Goal: Task Accomplishment & Management: Complete application form

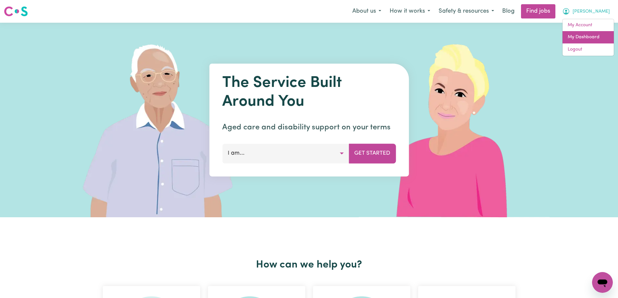
click at [586, 35] on link "My Dashboard" at bounding box center [588, 37] width 51 height 12
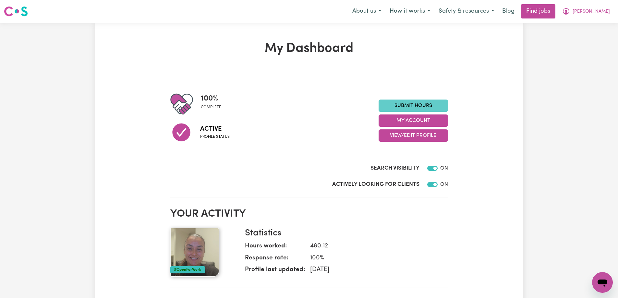
click at [400, 106] on link "Submit Hours" at bounding box center [413, 106] width 69 height 12
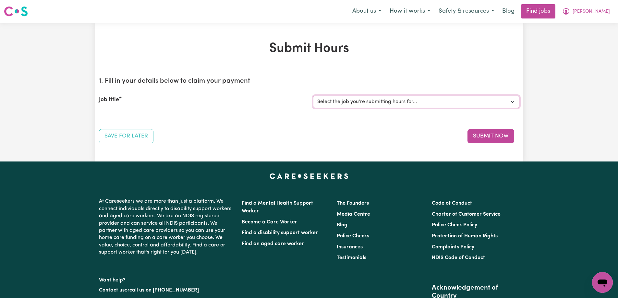
click at [351, 101] on select "Select the job you're submitting hours for... [[PERSON_NAME]] Support Worker To…" at bounding box center [416, 102] width 206 height 12
select select "13761"
click at [313, 96] on select "Select the job you're submitting hours for... [[PERSON_NAME]] Support Worker To…" at bounding box center [416, 102] width 206 height 12
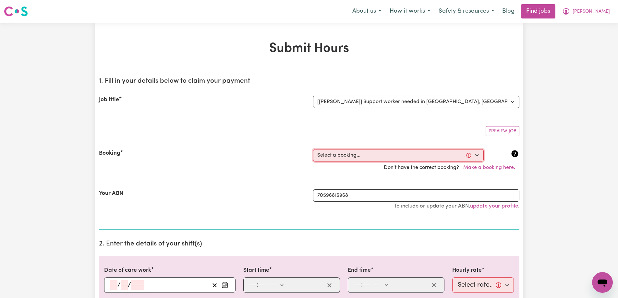
click at [345, 151] on select "Select a booking... [DATE] 09:00am to 12:00pm (RECURRING) [DATE] 09:00am to 12:…" at bounding box center [398, 155] width 171 height 12
select select "355559"
click at [313, 149] on select "Select a booking... [DATE] 09:00am to 12:00pm (RECURRING) [DATE] 09:00am to 12:…" at bounding box center [398, 155] width 171 height 12
type input "[DATE]"
type input "9"
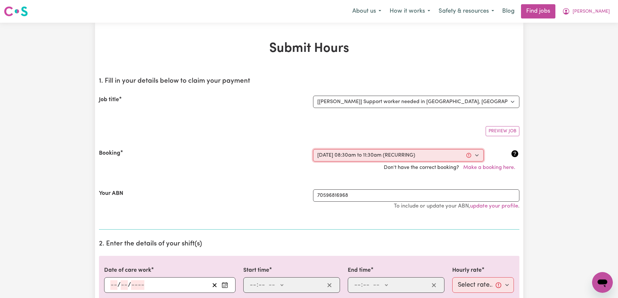
type input "10"
type input "2025"
type input "08:30"
type input "8"
type input "30"
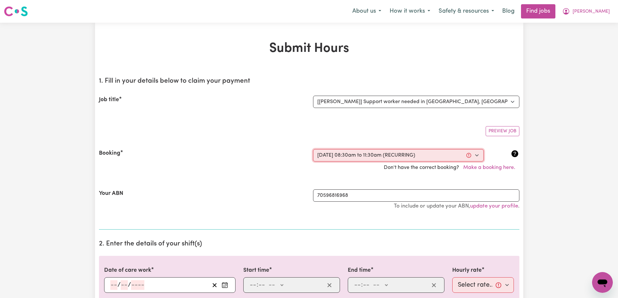
select select "am"
type input "11:30"
type input "11"
type input "30"
select select "am"
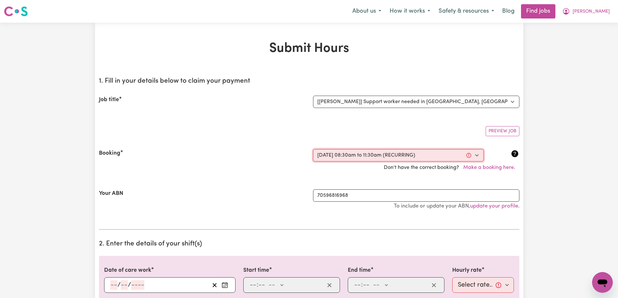
select select "60-Weekday"
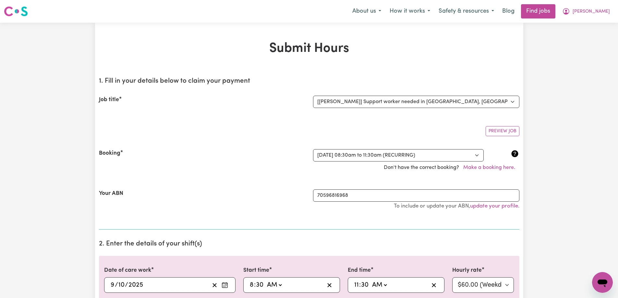
click at [218, 172] on div "Don't have the correct booking? Make a booking here." at bounding box center [309, 168] width 428 height 12
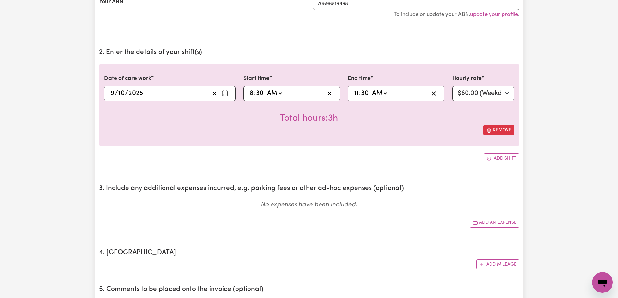
scroll to position [195, 0]
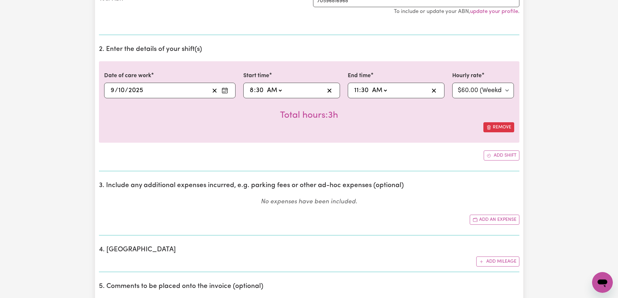
click at [261, 90] on input "30" at bounding box center [260, 91] width 8 height 10
type input "08:00"
type input "00"
click at [360, 89] on span ":" at bounding box center [360, 90] width 2 height 7
click at [351, 90] on div "11:30 11 : 30 AM PM" at bounding box center [396, 91] width 97 height 16
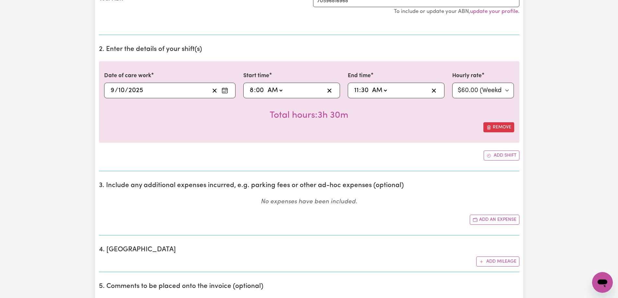
click at [363, 90] on input "30" at bounding box center [365, 91] width 8 height 10
click at [403, 87] on div "11:30 11 : 30 AM PM" at bounding box center [391, 91] width 76 height 10
click at [403, 111] on div "Total hours: 3h 30m" at bounding box center [309, 110] width 410 height 24
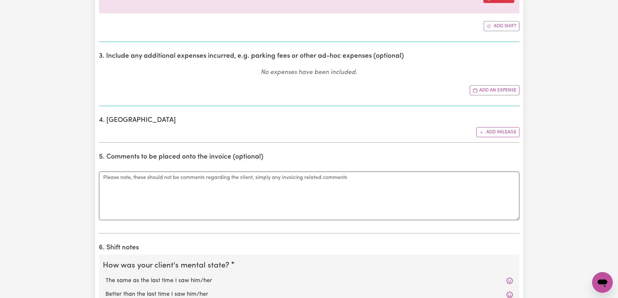
scroll to position [324, 0]
click at [503, 131] on button "Add mileage" at bounding box center [497, 132] width 43 height 10
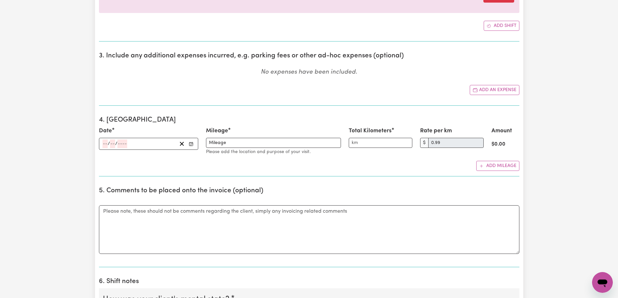
click at [100, 142] on div "/ /" at bounding box center [148, 144] width 99 height 12
click at [104, 144] on input "number" at bounding box center [105, 144] width 5 height 9
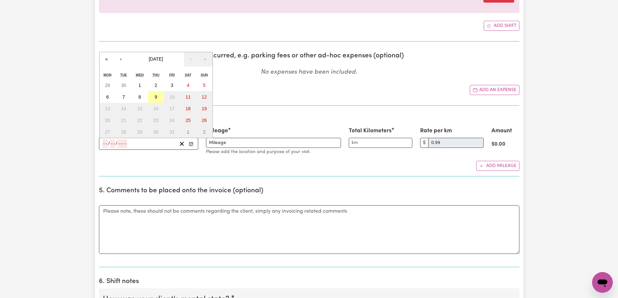
click at [154, 95] on button "9" at bounding box center [156, 97] width 16 height 12
type input "[DATE]"
type input "9"
type input "10"
type input "2025"
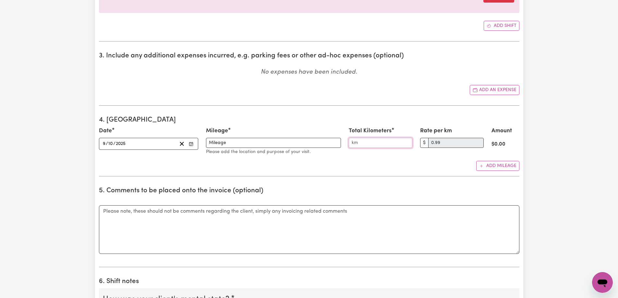
click at [367, 144] on input "Total Kilometers" at bounding box center [381, 143] width 64 height 10
type input "10"
click at [392, 158] on div "Date [DATE] [DATE] « ‹ [DATE] › » Mon Tue Wed Thu Fri Sat Sun 29 30 1 2 3 4 5 6…" at bounding box center [309, 149] width 421 height 44
click at [155, 220] on textarea "Comments" at bounding box center [309, 229] width 421 height 49
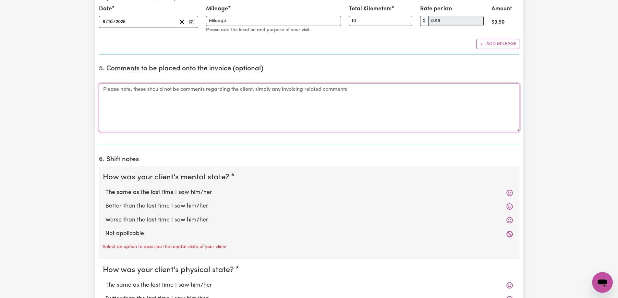
scroll to position [454, 0]
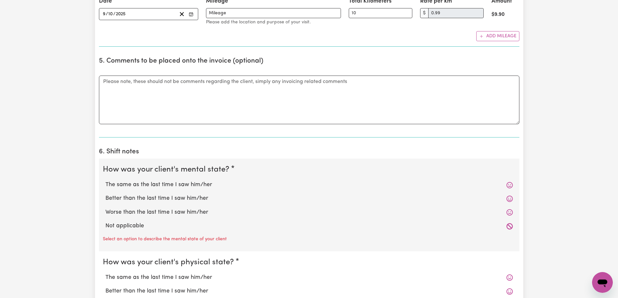
click at [157, 184] on label "The same as the last time I saw him/her" at bounding box center [309, 185] width 408 height 8
click at [105, 181] on input "The same as the last time I saw him/her" at bounding box center [105, 180] width 0 height 0
radio input "true"
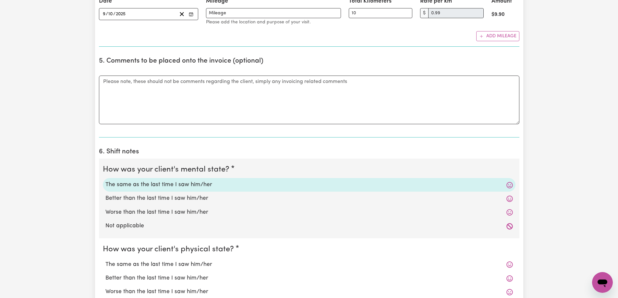
click at [145, 268] on label "The same as the last time I saw him/her" at bounding box center [309, 265] width 408 height 8
click at [105, 261] on input "The same as the last time I saw him/her" at bounding box center [105, 260] width 0 height 0
radio input "true"
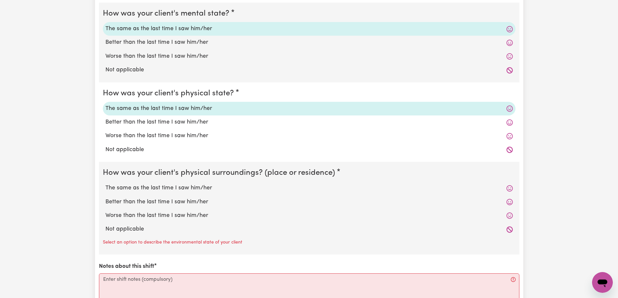
scroll to position [649, 0]
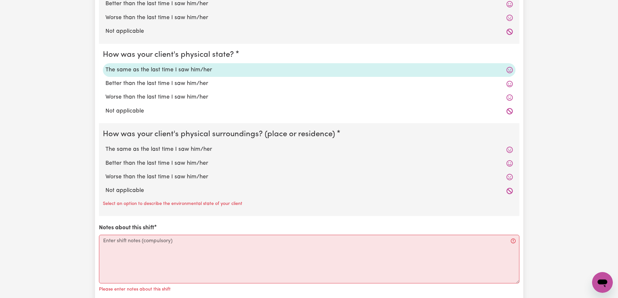
click at [159, 152] on label "The same as the last time I saw him/her" at bounding box center [309, 149] width 408 height 8
click at [105, 145] on input "The same as the last time I saw him/her" at bounding box center [105, 145] width 0 height 0
radio input "true"
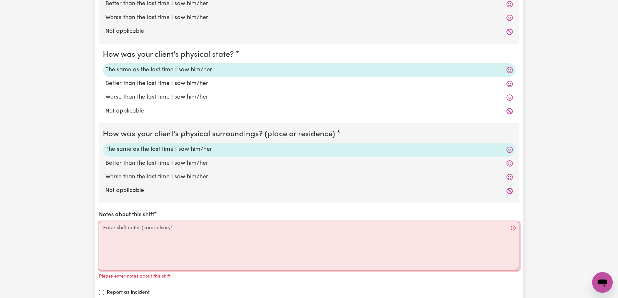
click at [145, 233] on textarea "Notes about this shift" at bounding box center [309, 246] width 421 height 49
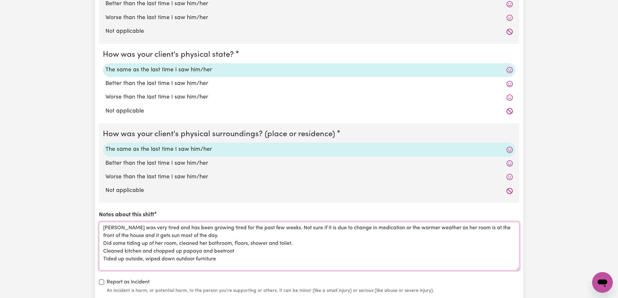
drag, startPoint x: 294, startPoint y: 241, endPoint x: 303, endPoint y: 250, distance: 12.8
click at [294, 241] on textarea "[PERSON_NAME] was very tired and has been growing tired for the past few weeks.…" at bounding box center [309, 246] width 421 height 49
click at [216, 260] on textarea "[PERSON_NAME] was very tired and has been growing tired for the past few weeks.…" at bounding box center [309, 246] width 421 height 49
drag, startPoint x: 154, startPoint y: 268, endPoint x: 75, endPoint y: 203, distance: 101.9
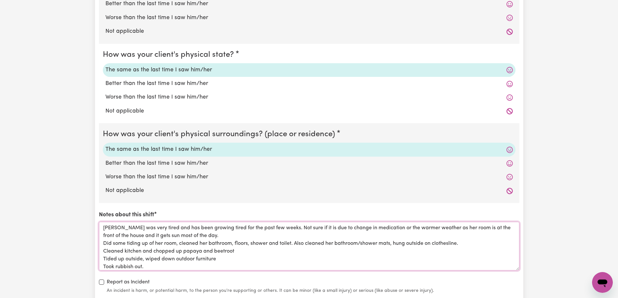
click at [245, 241] on textarea "[PERSON_NAME] was very tired and has been growing tired for the past few weeks.…" at bounding box center [309, 246] width 421 height 49
drag, startPoint x: 178, startPoint y: 267, endPoint x: 55, endPoint y: 211, distance: 135.2
paste textarea "has been very tired and has been increasingly fatigued over the past few weeks.…"
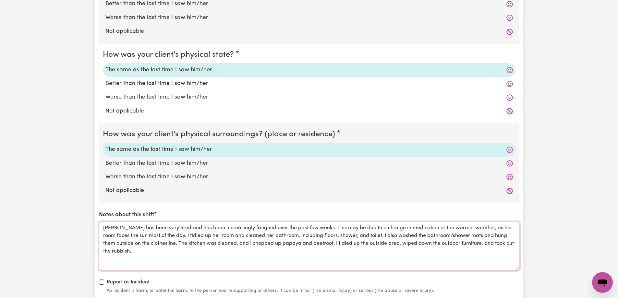
click at [206, 237] on textarea "[PERSON_NAME] has been very tired and has been increasingly fatigued over the p…" at bounding box center [309, 246] width 421 height 49
click at [250, 252] on textarea "[PERSON_NAME] has been very tired and has been increasingly fatigued over the p…" at bounding box center [309, 246] width 421 height 49
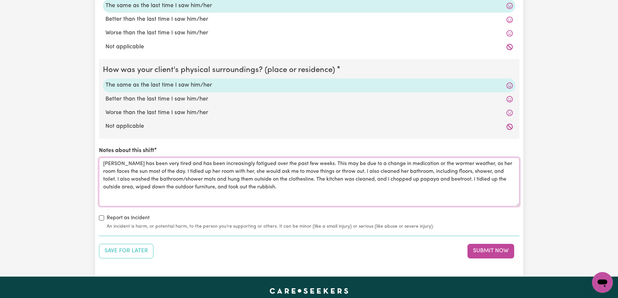
scroll to position [714, 0]
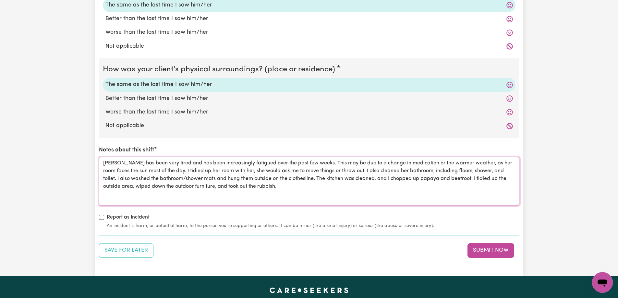
click at [248, 186] on textarea "[PERSON_NAME] has been very tired and has been increasingly fatigued over the p…" at bounding box center [309, 181] width 421 height 49
click at [308, 186] on textarea "[PERSON_NAME] has been very tired and has been increasingly fatigued over the p…" at bounding box center [309, 181] width 421 height 49
click at [361, 187] on textarea "[PERSON_NAME] has been very tired and has been increasingly fatigued over the p…" at bounding box center [309, 181] width 421 height 49
click at [458, 188] on textarea "[PERSON_NAME] has been very tired and has been increasingly fatigued over the p…" at bounding box center [309, 181] width 421 height 49
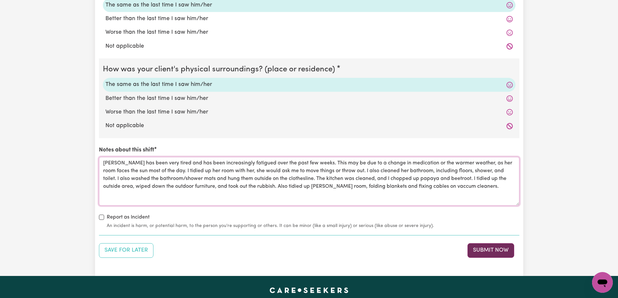
type textarea "[PERSON_NAME] has been very tired and has been increasingly fatigued over the p…"
click at [474, 251] on button "Submit Now" at bounding box center [491, 250] width 47 height 14
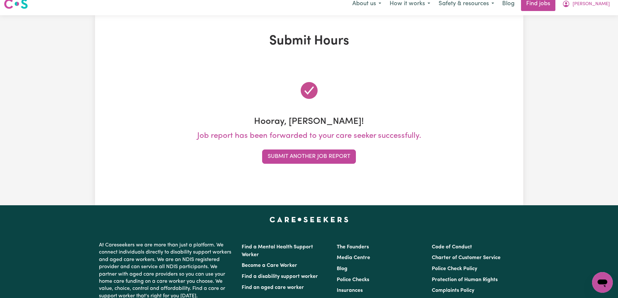
scroll to position [0, 0]
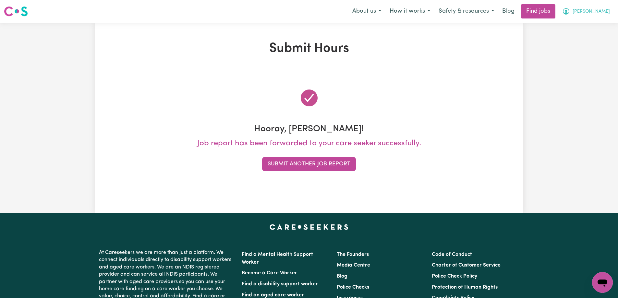
click at [605, 9] on span "[PERSON_NAME]" at bounding box center [591, 11] width 37 height 7
click at [586, 20] on link "My Account" at bounding box center [588, 25] width 51 height 12
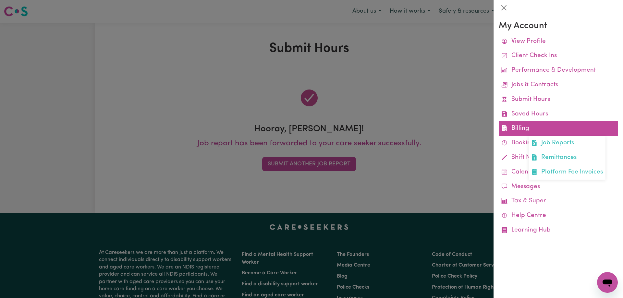
click at [524, 128] on link "Billing Job Reports Remittances Platform Fee Invoices" at bounding box center [558, 128] width 119 height 15
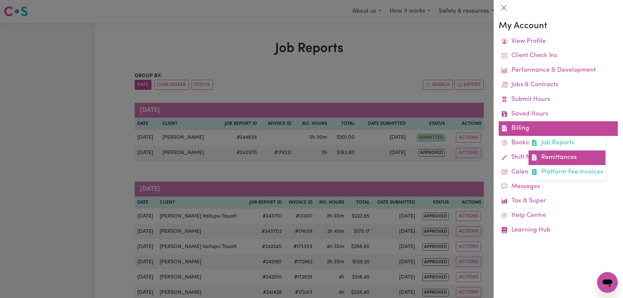
click at [552, 159] on link "Remittances" at bounding box center [567, 158] width 77 height 15
